Goal: Navigation & Orientation: Find specific page/section

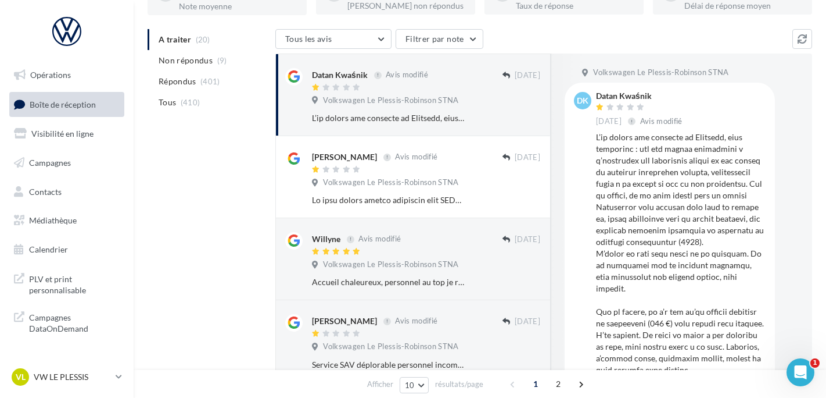
scroll to position [174, 0]
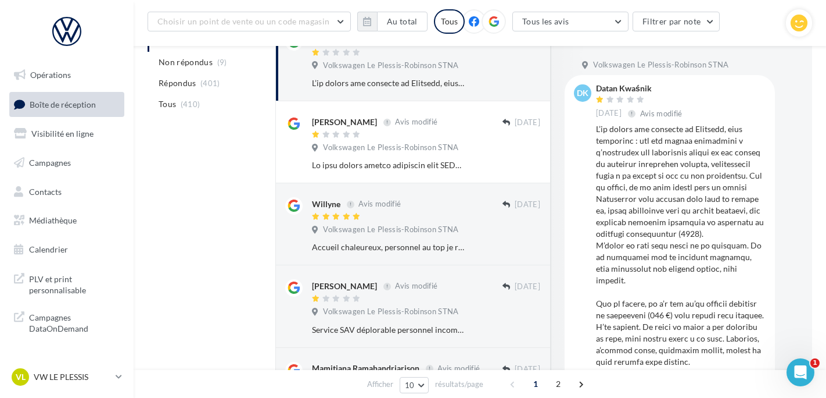
click at [105, 388] on div "VL VW LE PLESSIS vw-lep-ale" at bounding box center [66, 377] width 115 height 23
drag, startPoint x: 96, startPoint y: 375, endPoint x: 92, endPoint y: 367, distance: 9.4
click at [96, 375] on p "VW LE PLESSIS" at bounding box center [72, 377] width 77 height 12
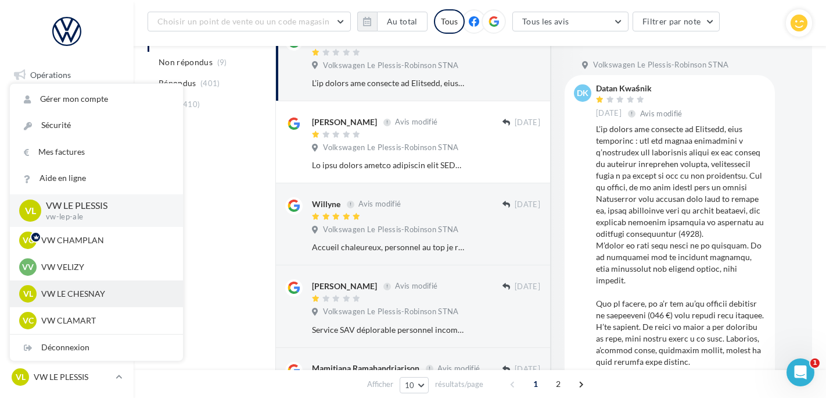
click at [59, 287] on div "VL VW LE CHESNAY vw-lec-ale" at bounding box center [96, 293] width 155 height 17
